Goal: Task Accomplishment & Management: Use online tool/utility

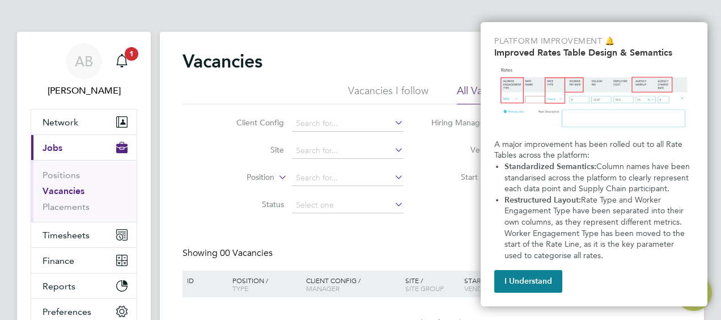
scroll to position [57, 0]
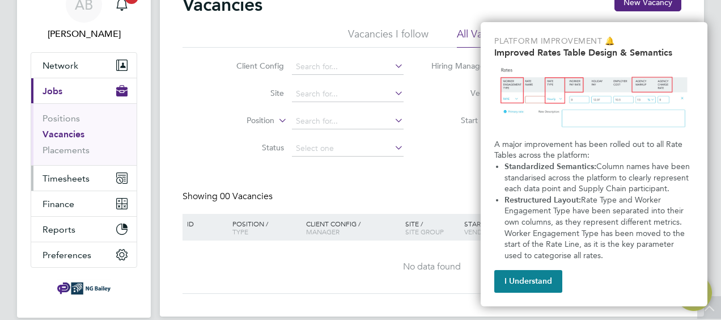
click at [64, 175] on span "Timesheets" at bounding box center [66, 178] width 47 height 11
click at [105, 175] on button "Timesheets" at bounding box center [83, 178] width 105 height 25
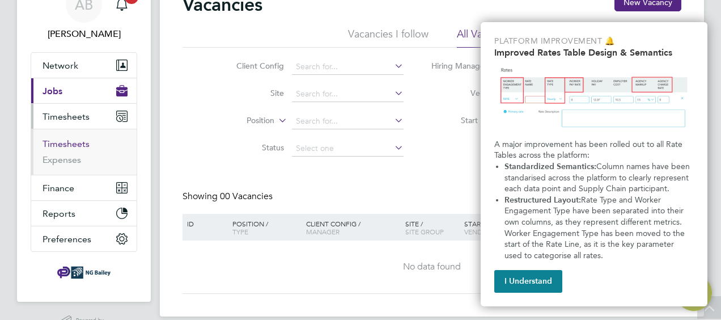
click at [81, 144] on link "Timesheets" at bounding box center [66, 143] width 47 height 11
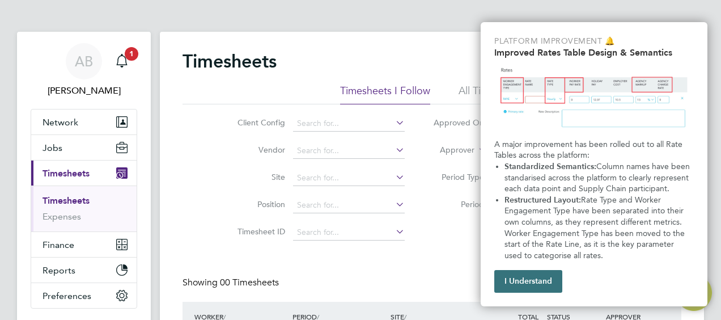
click at [522, 282] on button "I Understand" at bounding box center [528, 281] width 68 height 23
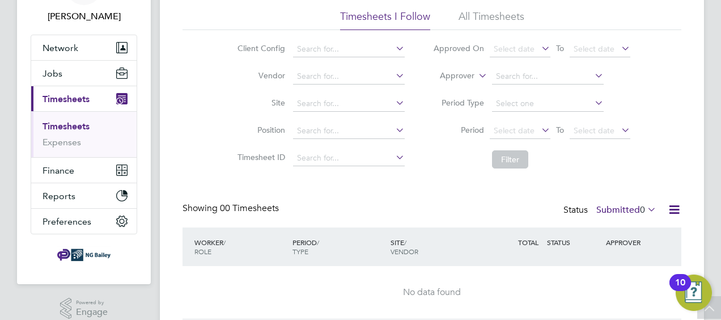
scroll to position [57, 0]
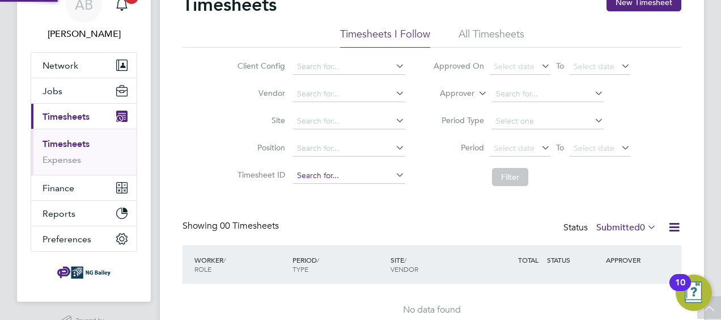
click at [326, 171] on input at bounding box center [349, 176] width 112 height 16
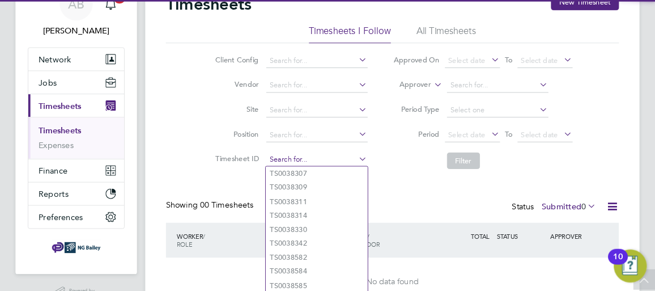
scroll to position [56, 0]
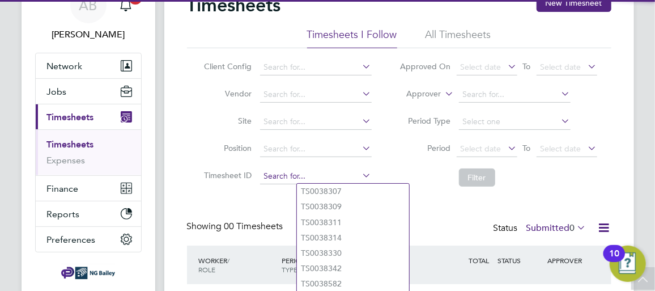
paste input "TS1808534"
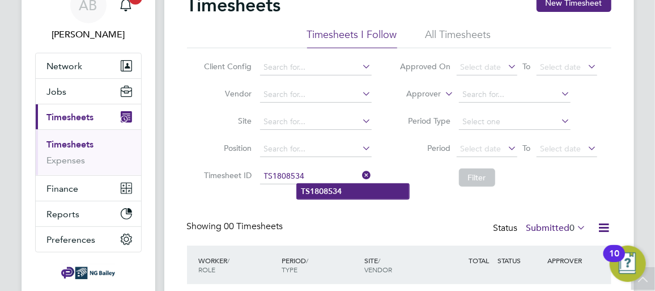
type input "TS1808534"
click at [325, 185] on li "TS1808534" at bounding box center [353, 191] width 112 height 15
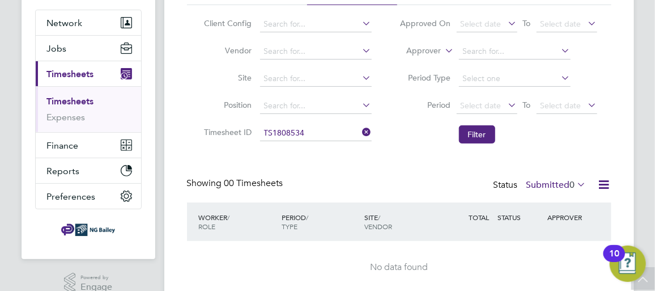
scroll to position [143, 0]
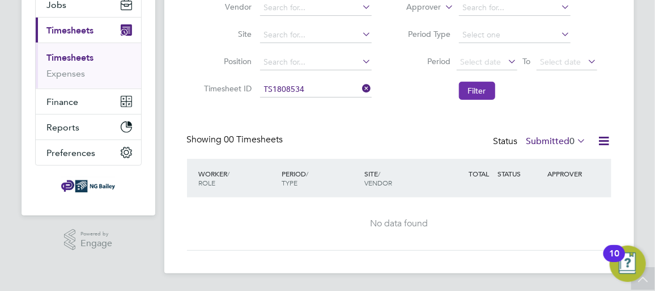
click at [474, 86] on button "Filter" at bounding box center [477, 91] width 36 height 18
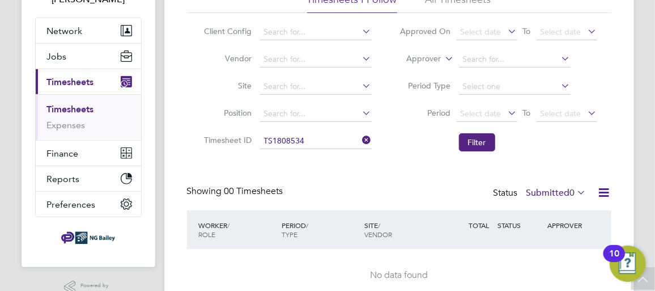
scroll to position [40, 0]
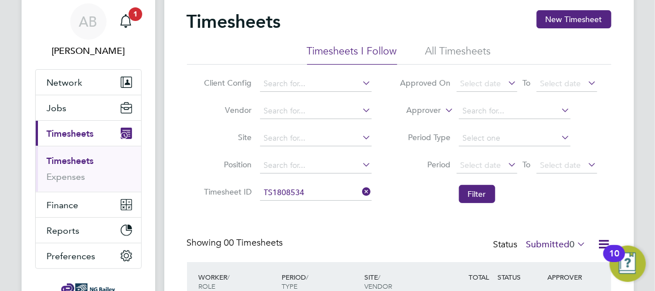
click at [445, 54] on li "All Timesheets" at bounding box center [459, 54] width 66 height 20
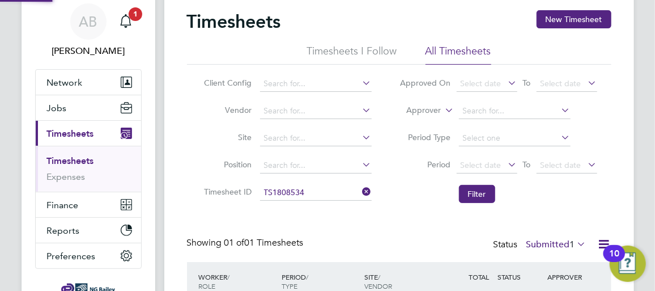
scroll to position [127, 0]
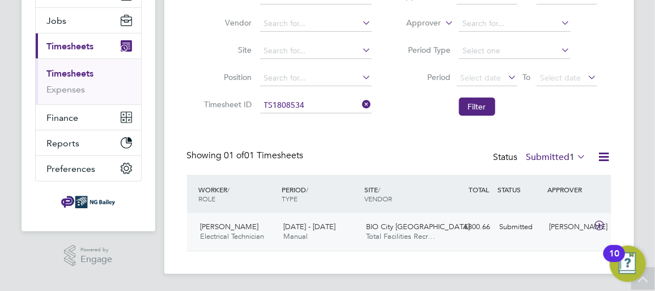
click at [234, 226] on span "[PERSON_NAME]" at bounding box center [230, 227] width 58 height 10
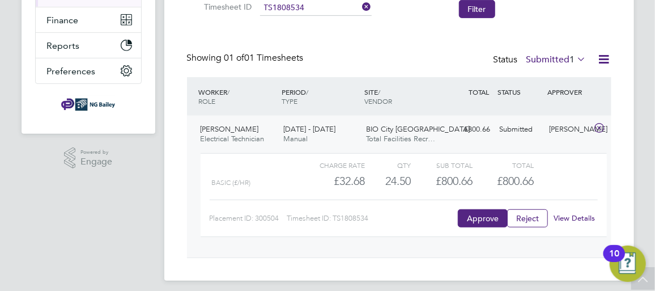
scroll to position [231, 0]
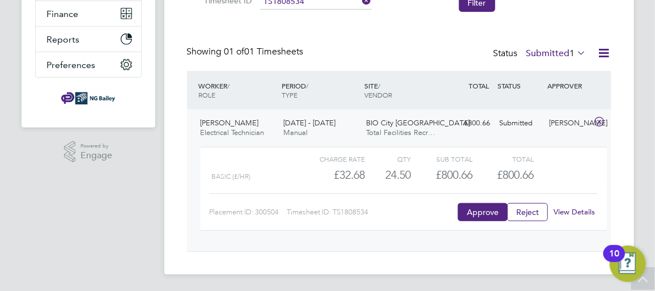
click at [574, 211] on link "View Details" at bounding box center [574, 212] width 41 height 10
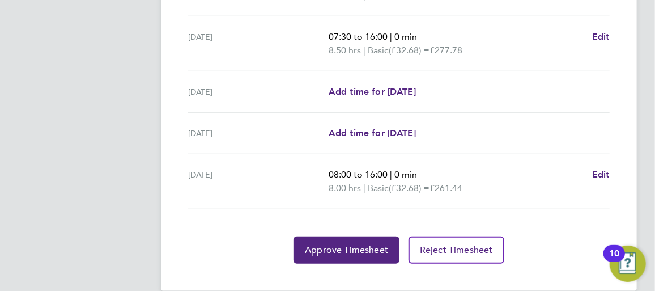
scroll to position [416, 0]
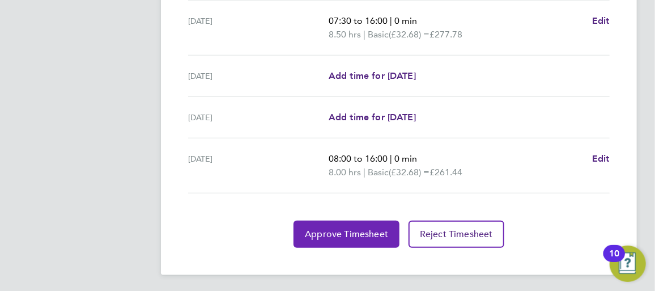
click at [334, 239] on button "Approve Timesheet" at bounding box center [347, 234] width 106 height 27
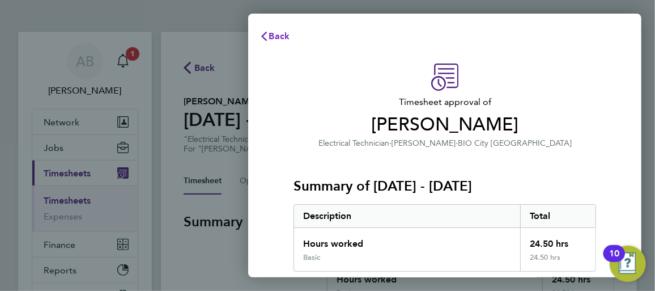
click at [274, 41] on span "Back" at bounding box center [279, 36] width 21 height 11
